Goal: Task Accomplishment & Management: Manage account settings

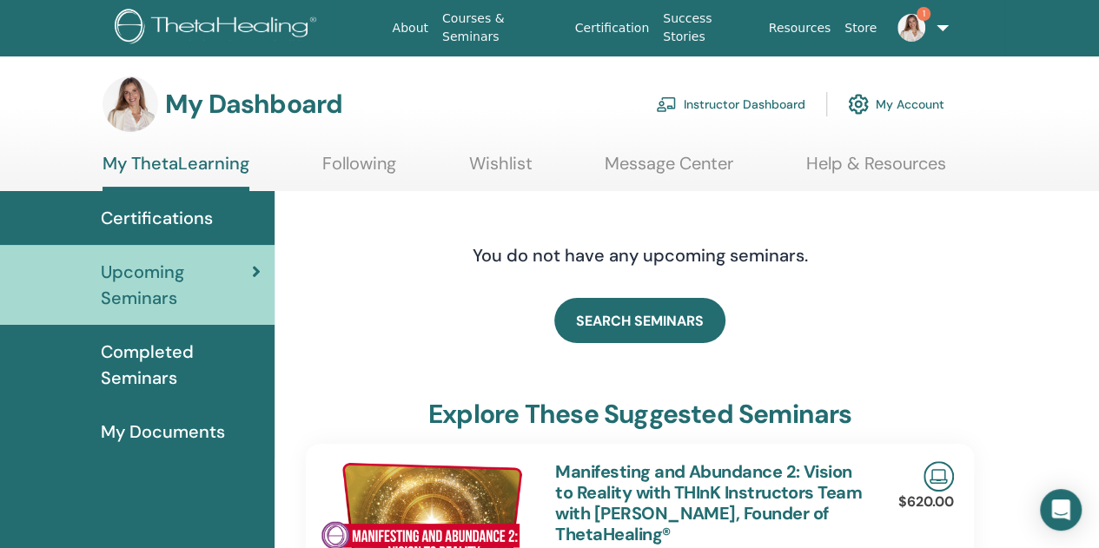
click at [714, 96] on link "Instructor Dashboard" at bounding box center [730, 104] width 149 height 38
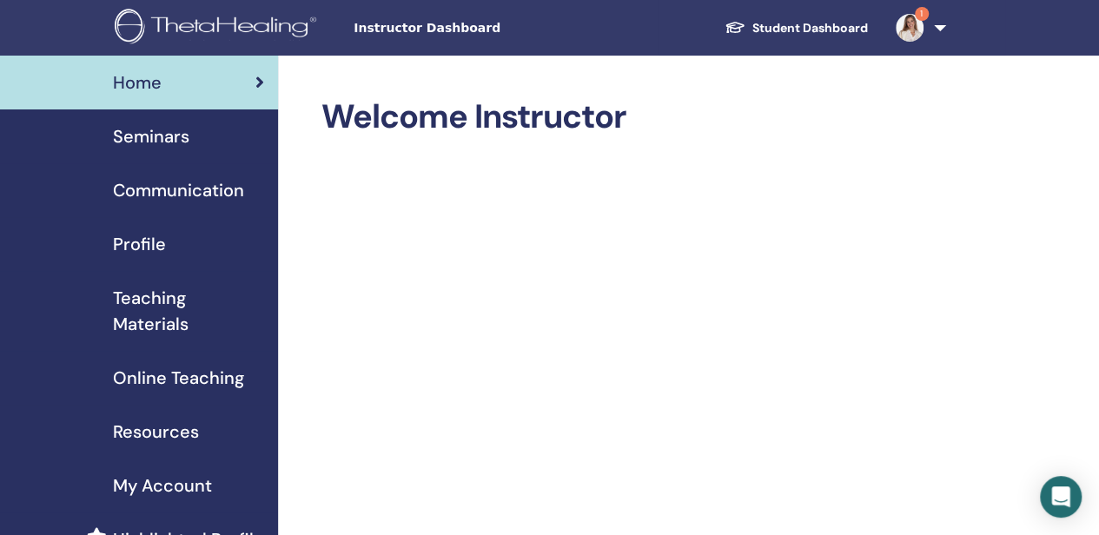
click at [164, 137] on span "Seminars" at bounding box center [151, 136] width 76 height 26
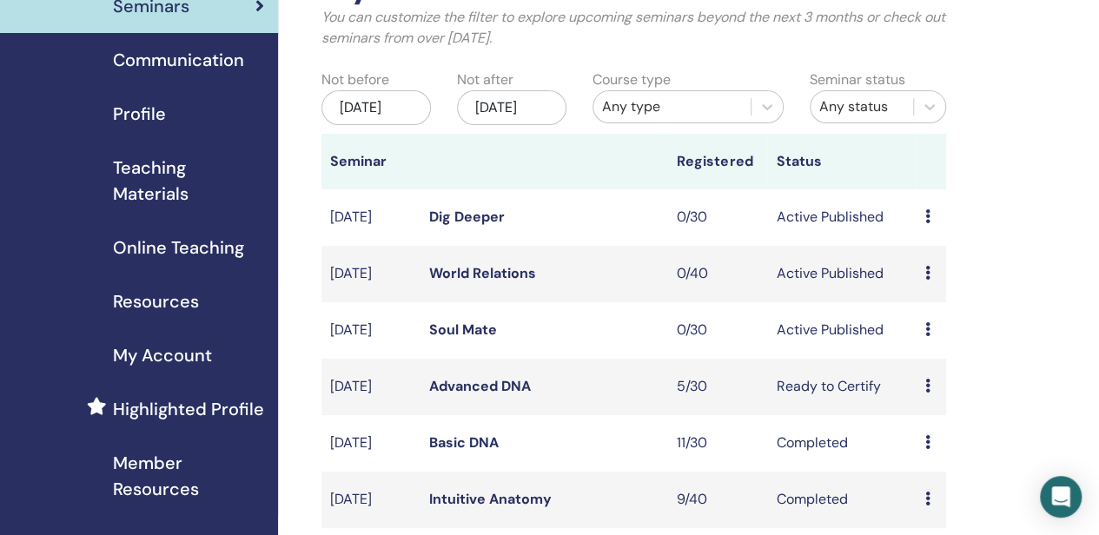
scroll to position [174, 0]
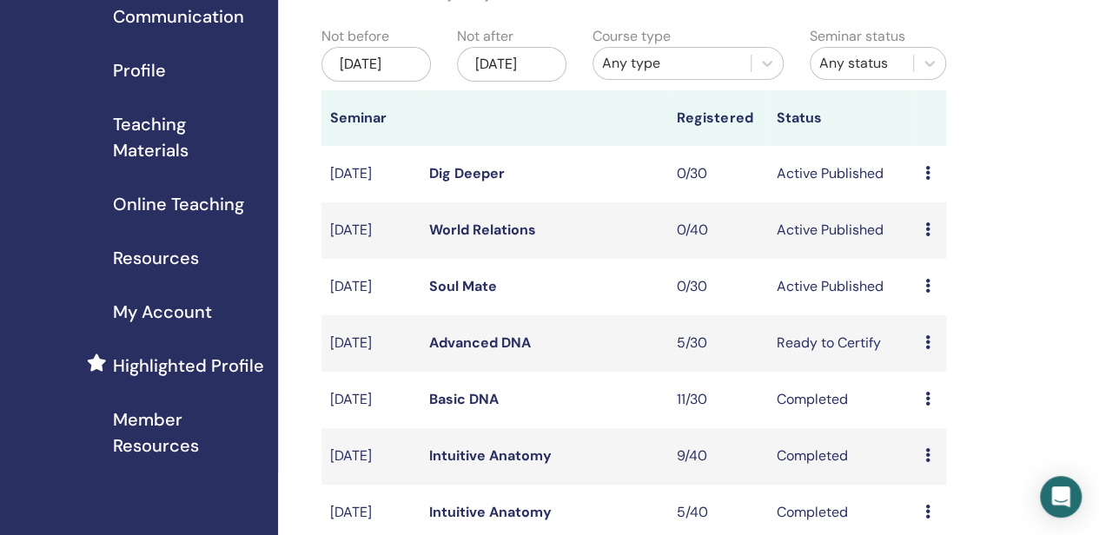
click at [473, 295] on link "Soul Mate" at bounding box center [463, 286] width 68 height 18
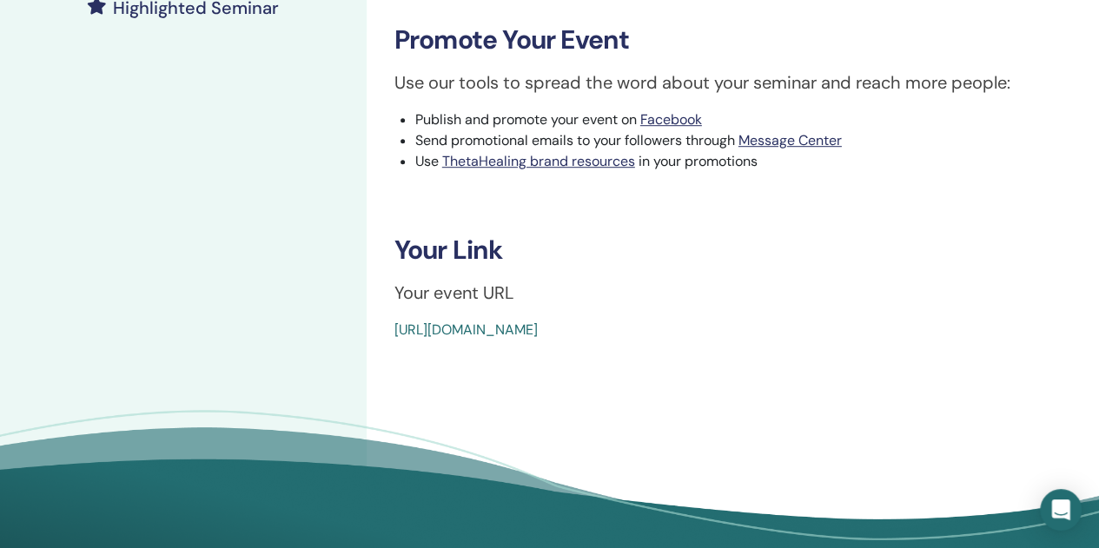
scroll to position [521, 0]
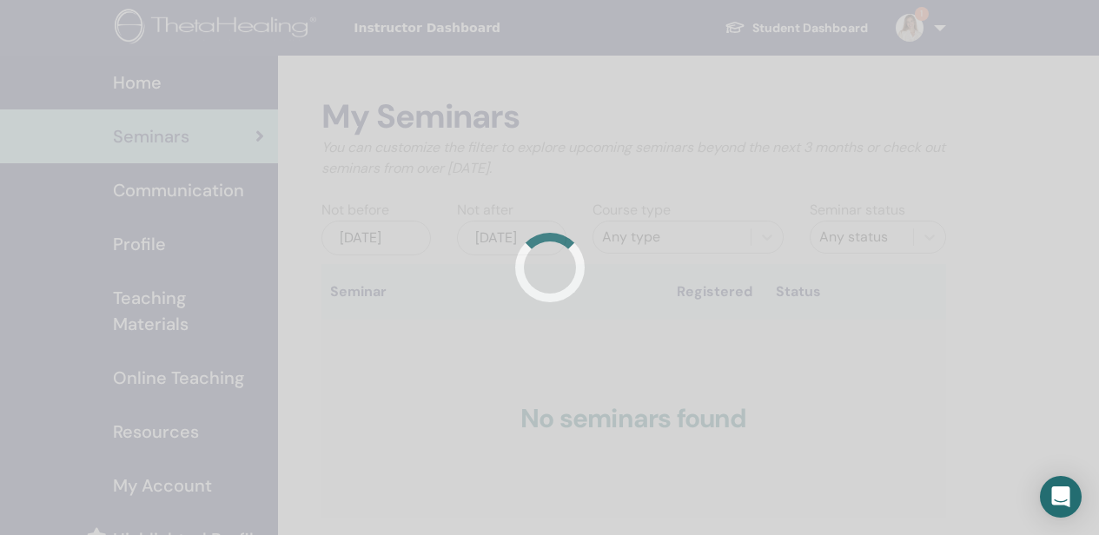
scroll to position [174, 0]
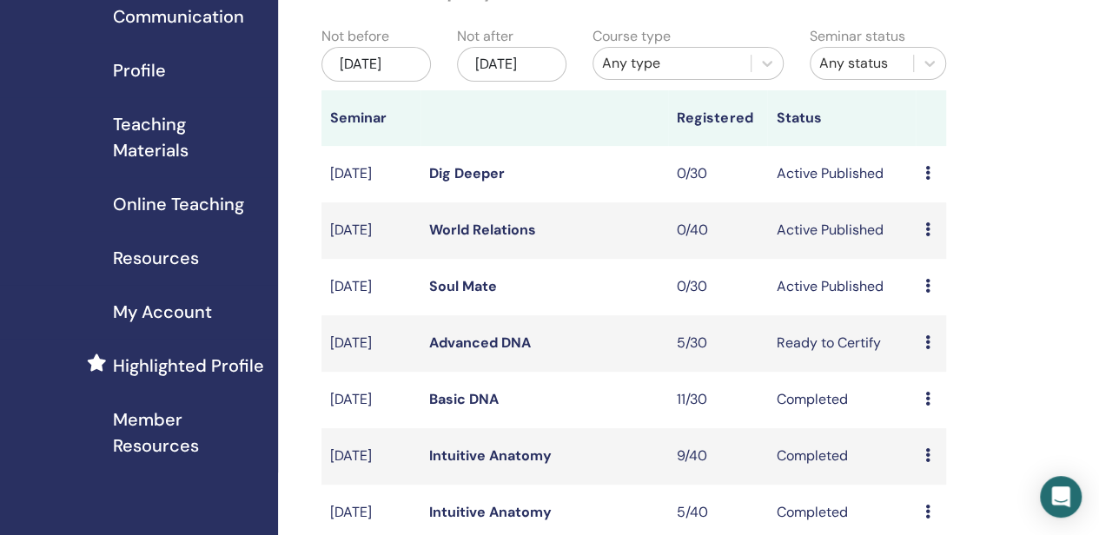
click at [482, 239] on link "World Relations" at bounding box center [482, 230] width 107 height 18
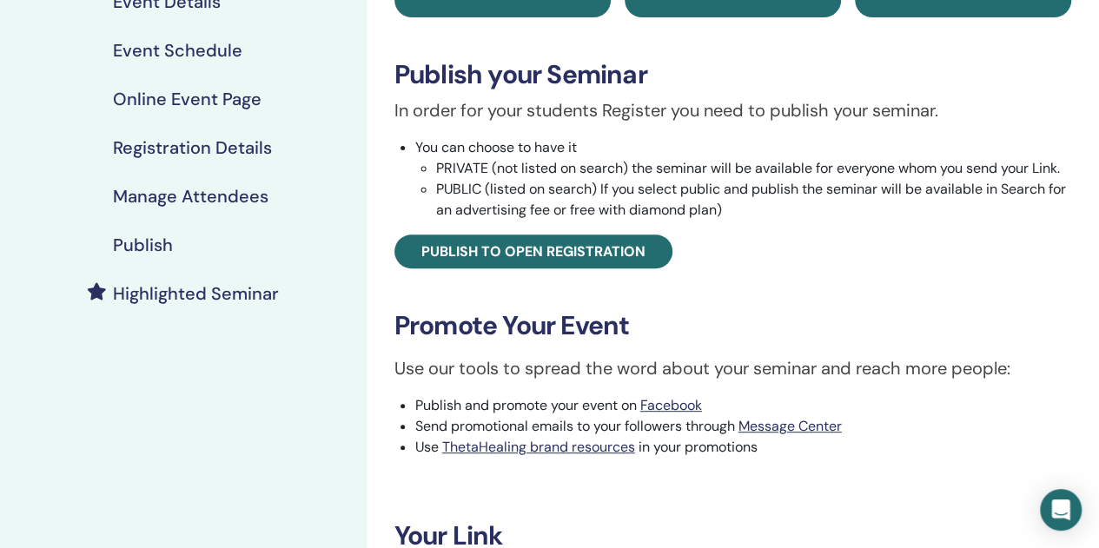
scroll to position [434, 0]
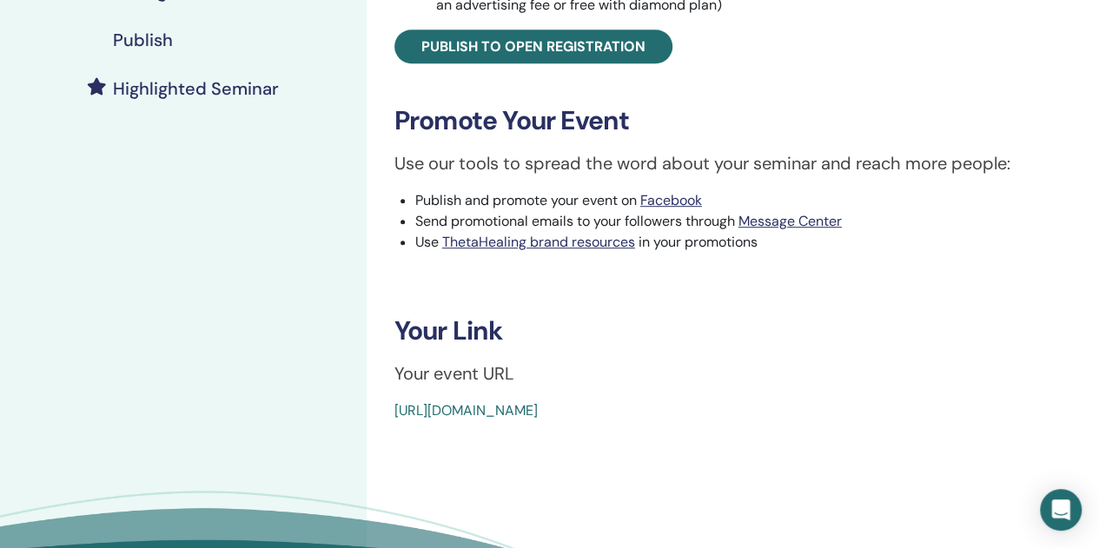
click at [538, 411] on link "[URL][DOMAIN_NAME]" at bounding box center [465, 410] width 143 height 18
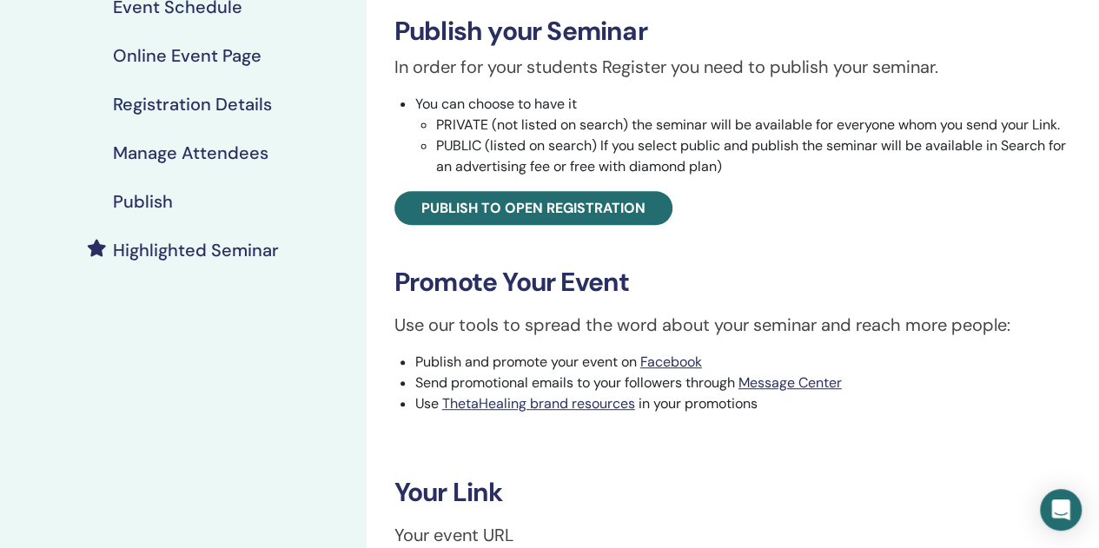
scroll to position [261, 0]
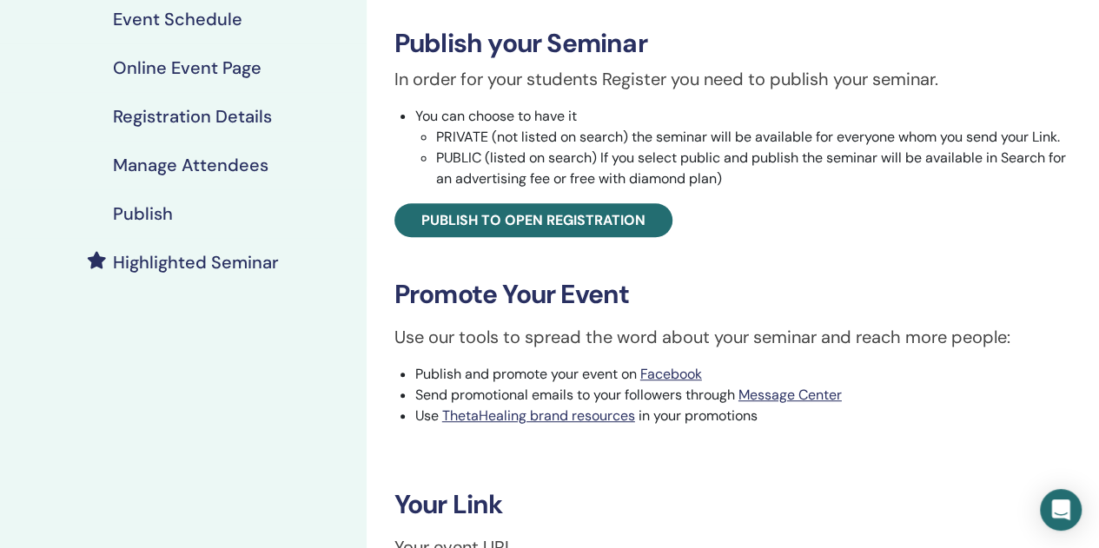
click at [160, 210] on h4 "Publish" at bounding box center [143, 213] width 60 height 21
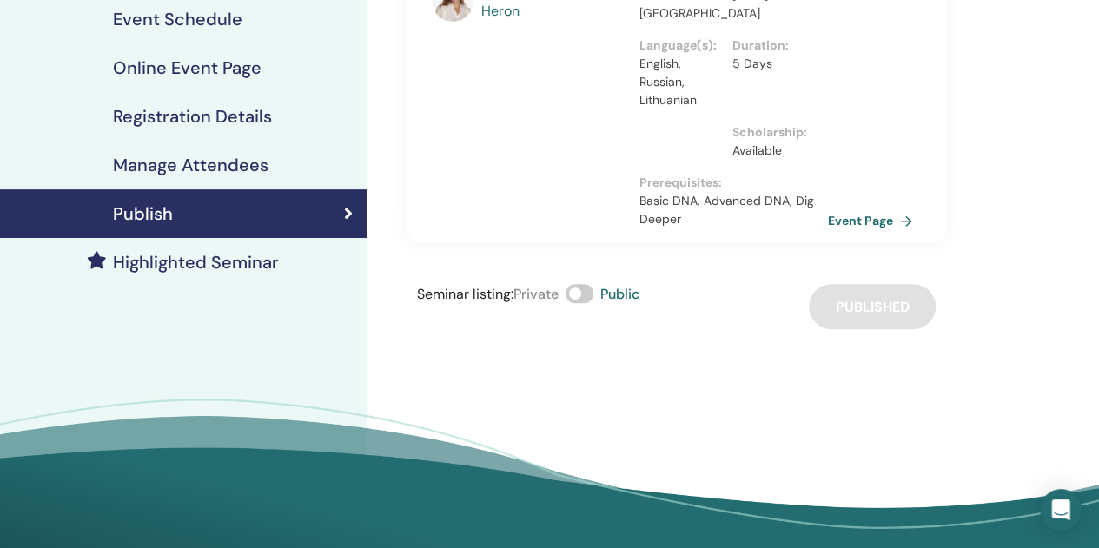
click at [858, 223] on link "Event Page" at bounding box center [873, 221] width 91 height 26
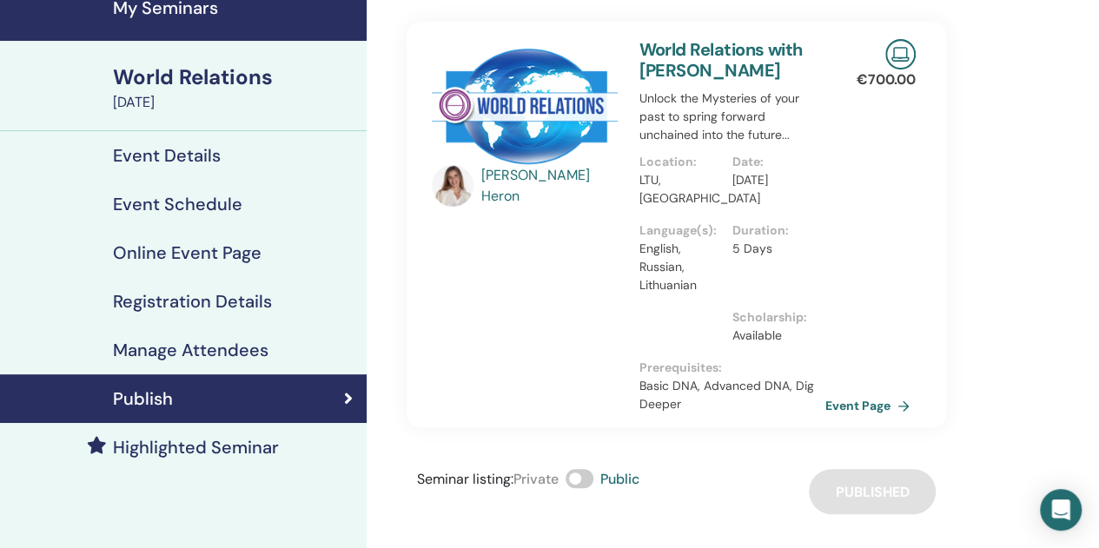
scroll to position [261, 0]
